Goal: Check status: Check status

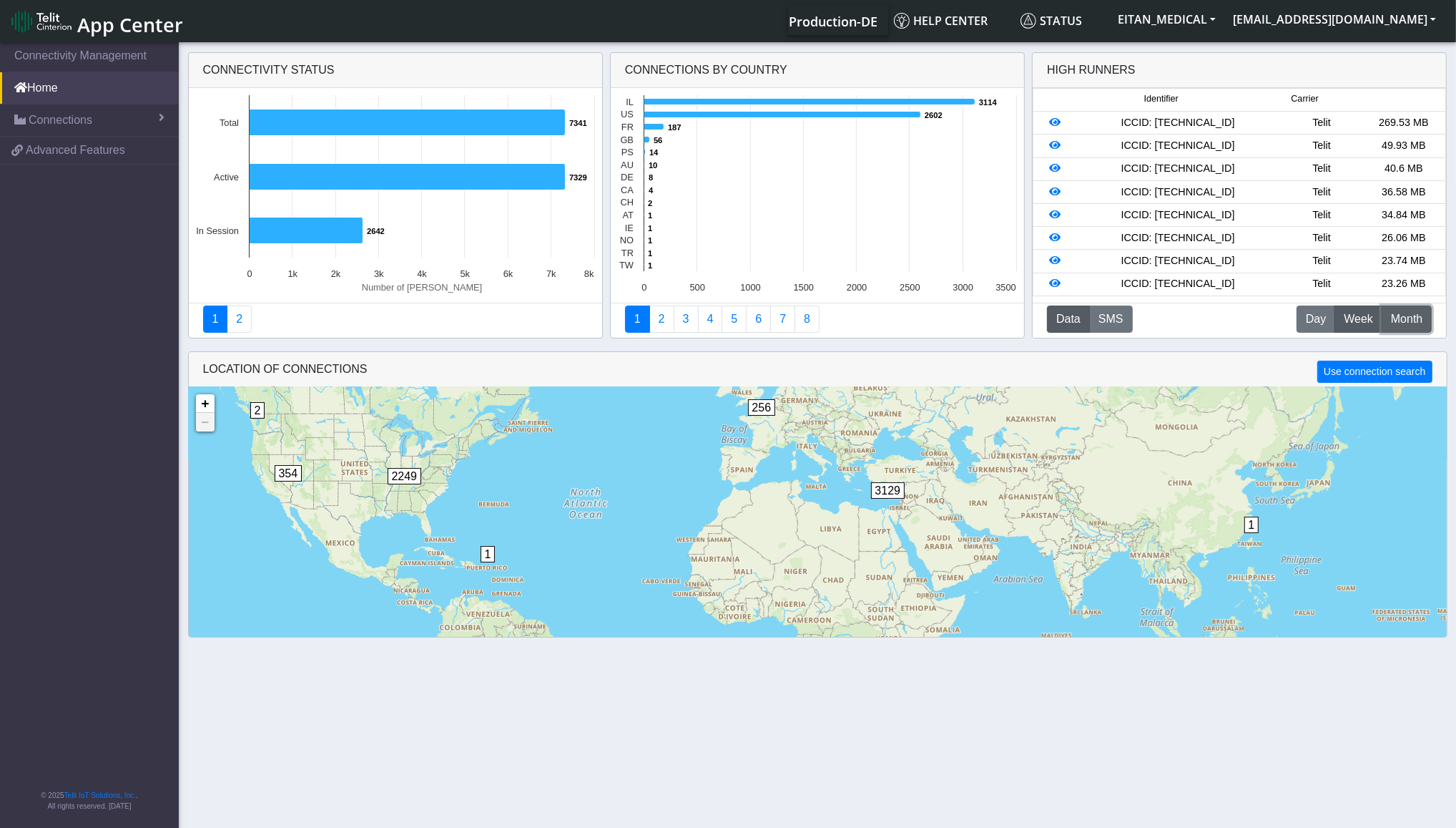
click at [1415, 311] on span "Month" at bounding box center [1407, 319] width 32 height 17
click at [1052, 123] on icon at bounding box center [1055, 122] width 11 height 10
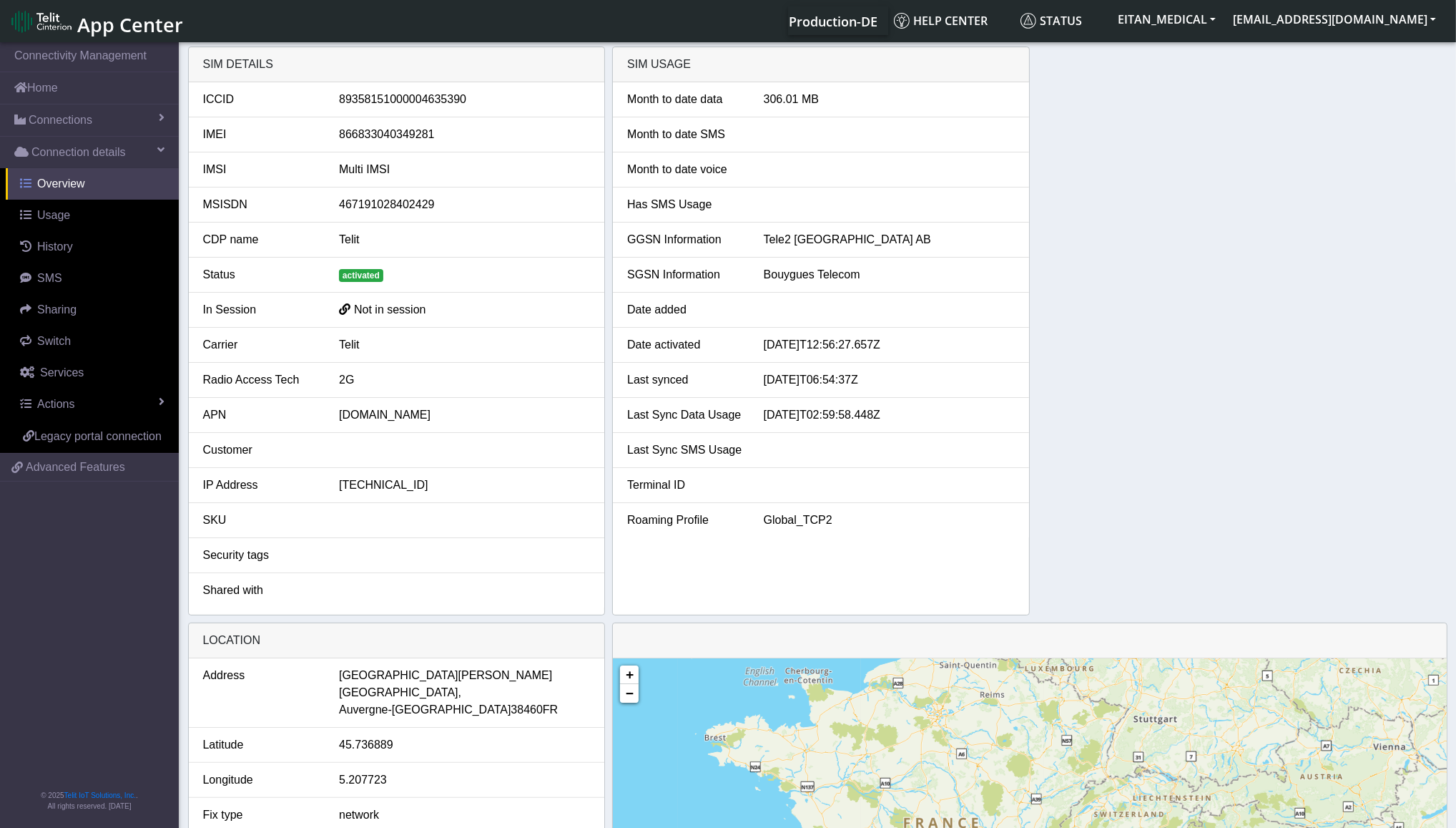
click at [72, 193] on link "Overview" at bounding box center [92, 184] width 173 height 32
click at [66, 223] on link "Usage" at bounding box center [92, 216] width 173 height 32
